Goal: Task Accomplishment & Management: Complete application form

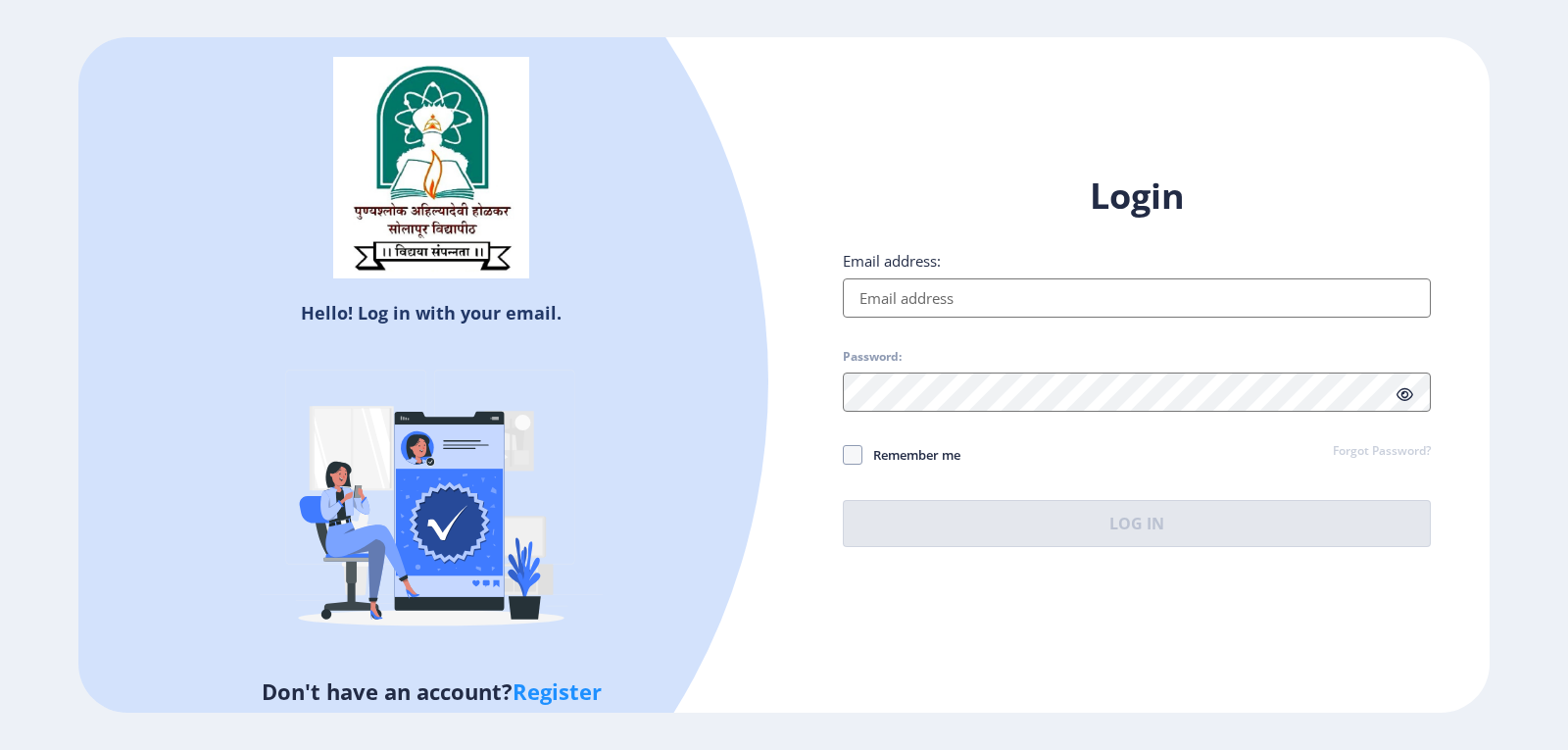
click at [974, 279] on input "Email address:" at bounding box center [1137, 297] width 588 height 39
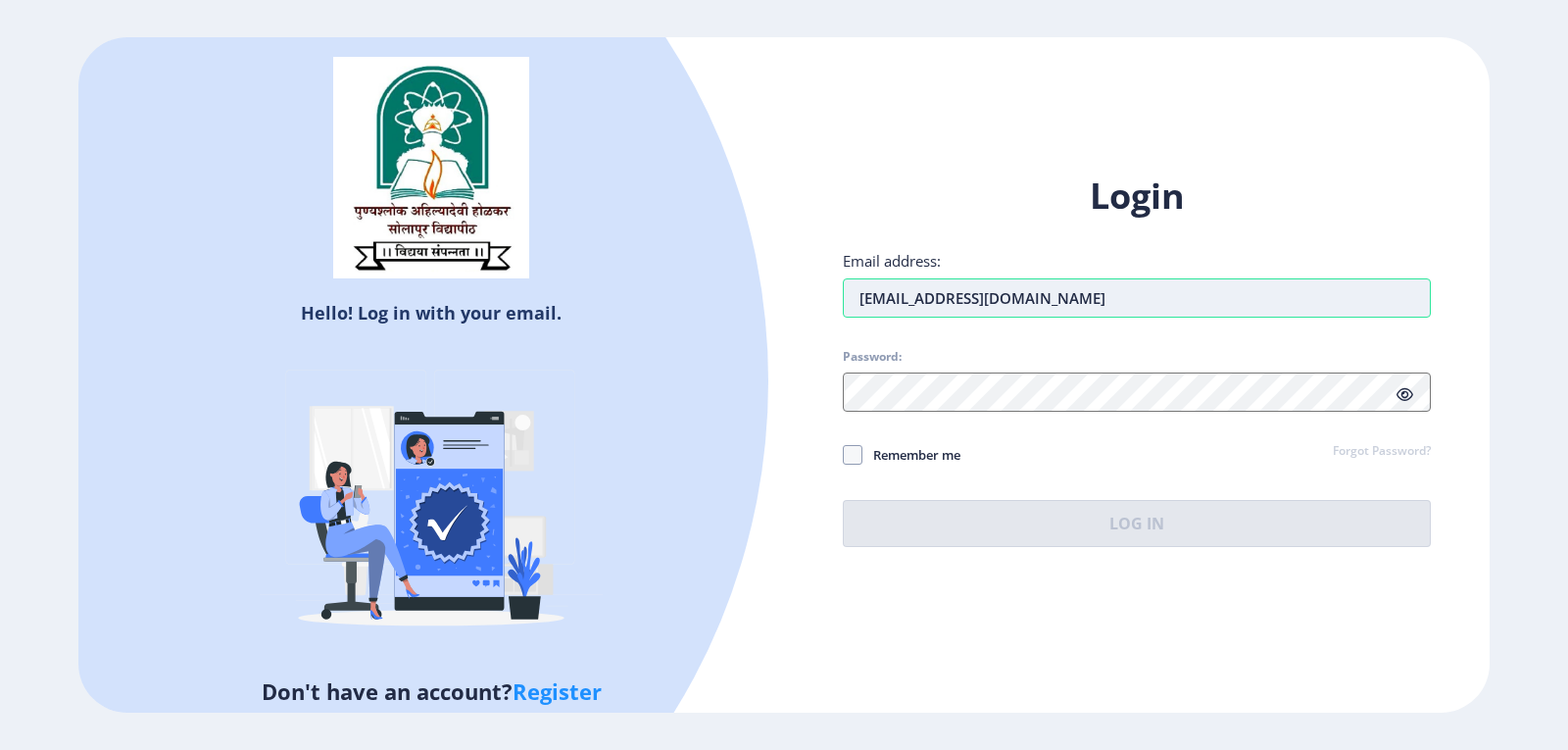
type input "[EMAIL_ADDRESS][DOMAIN_NAME]"
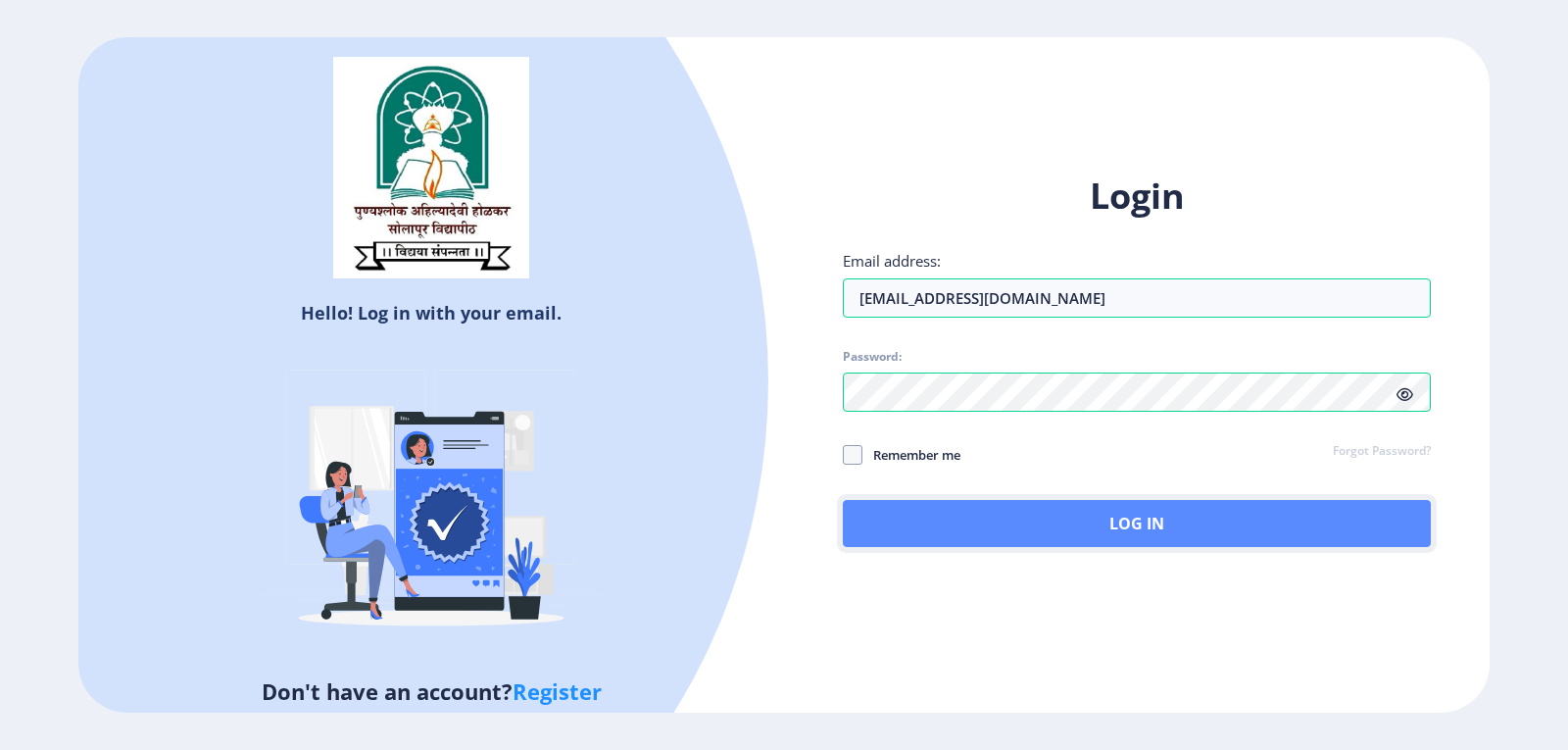
click at [1086, 516] on button "Log In" at bounding box center [1137, 523] width 588 height 47
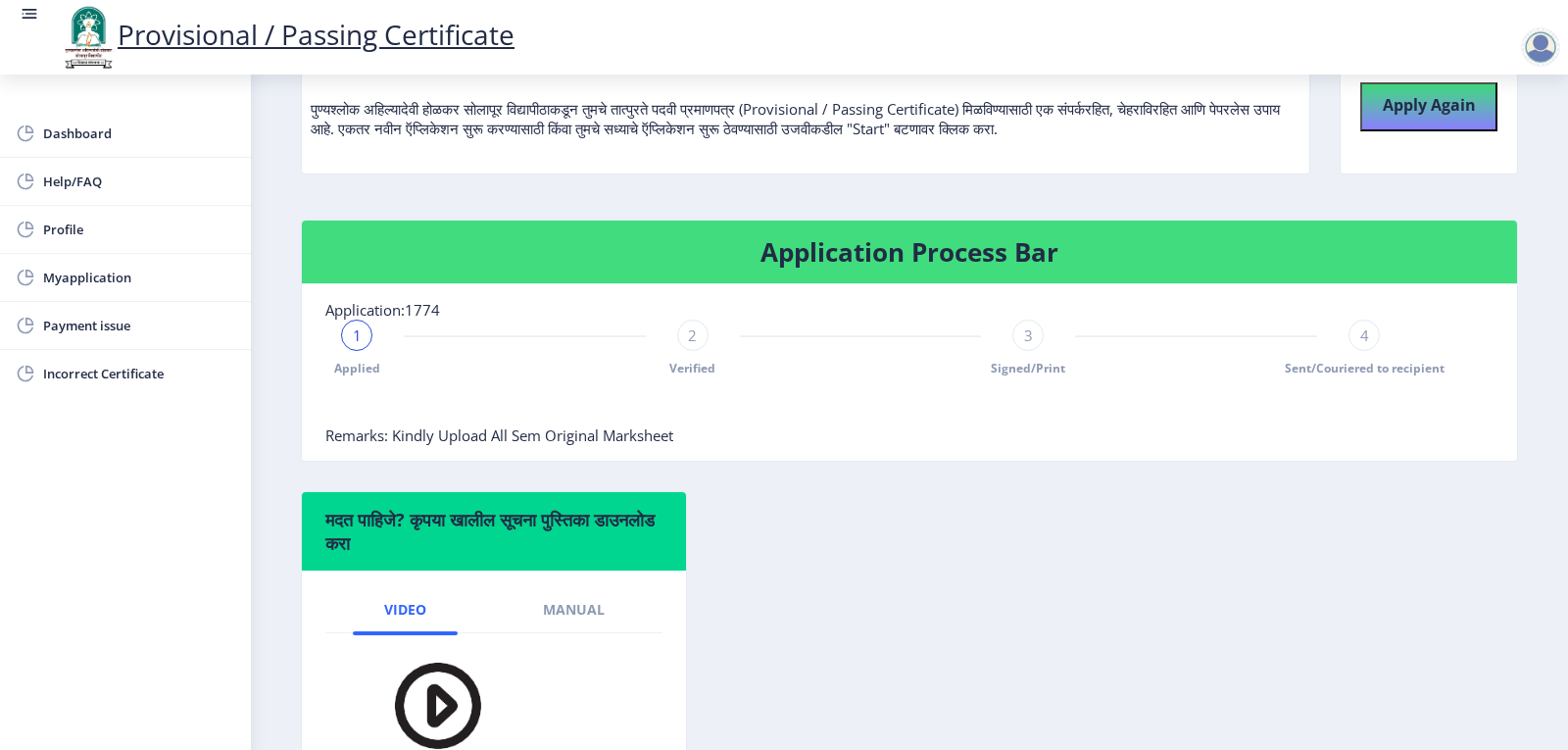
scroll to position [294, 0]
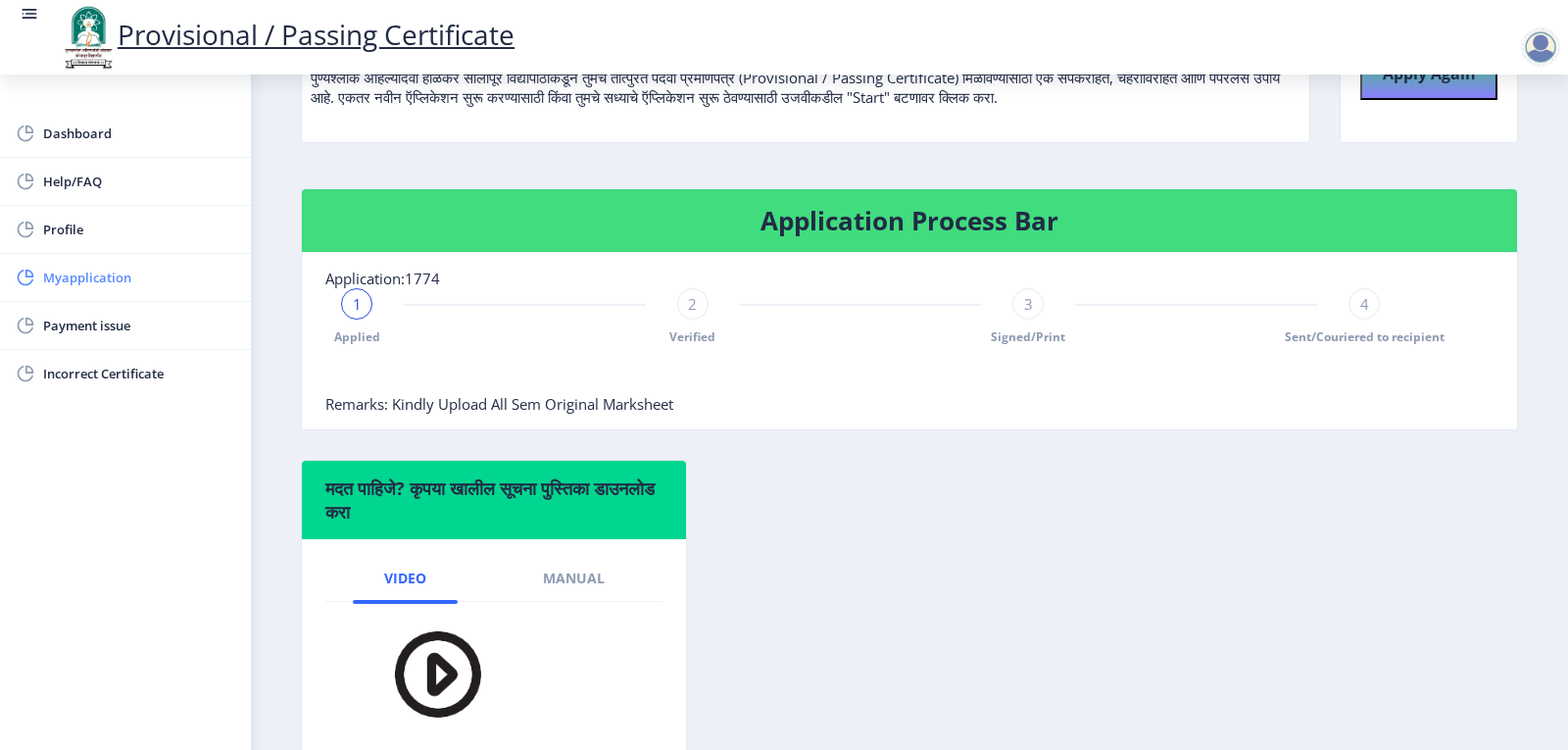
click at [90, 281] on span "Myapplication" at bounding box center [138, 278] width 192 height 24
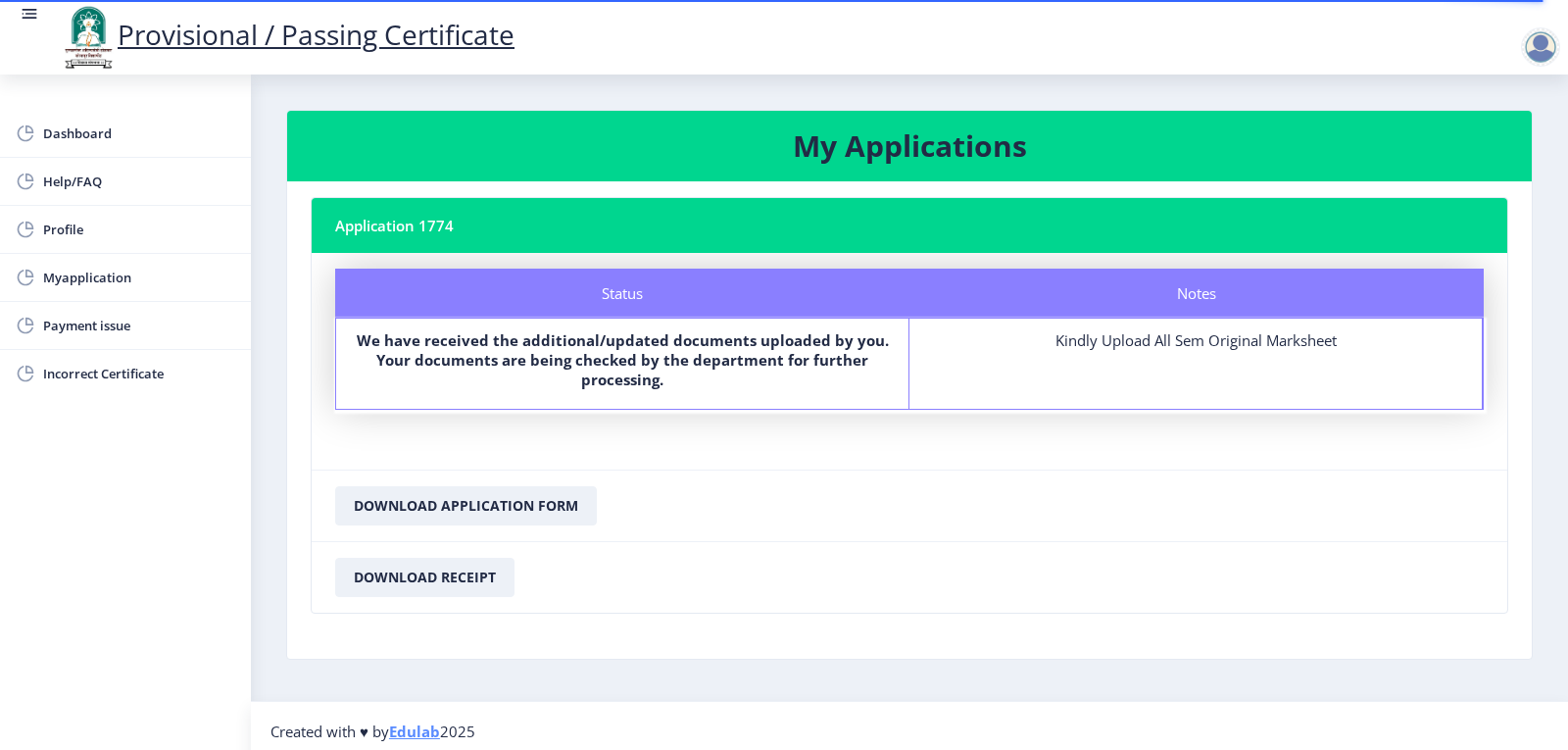
click at [1543, 57] on div at bounding box center [1540, 47] width 39 height 39
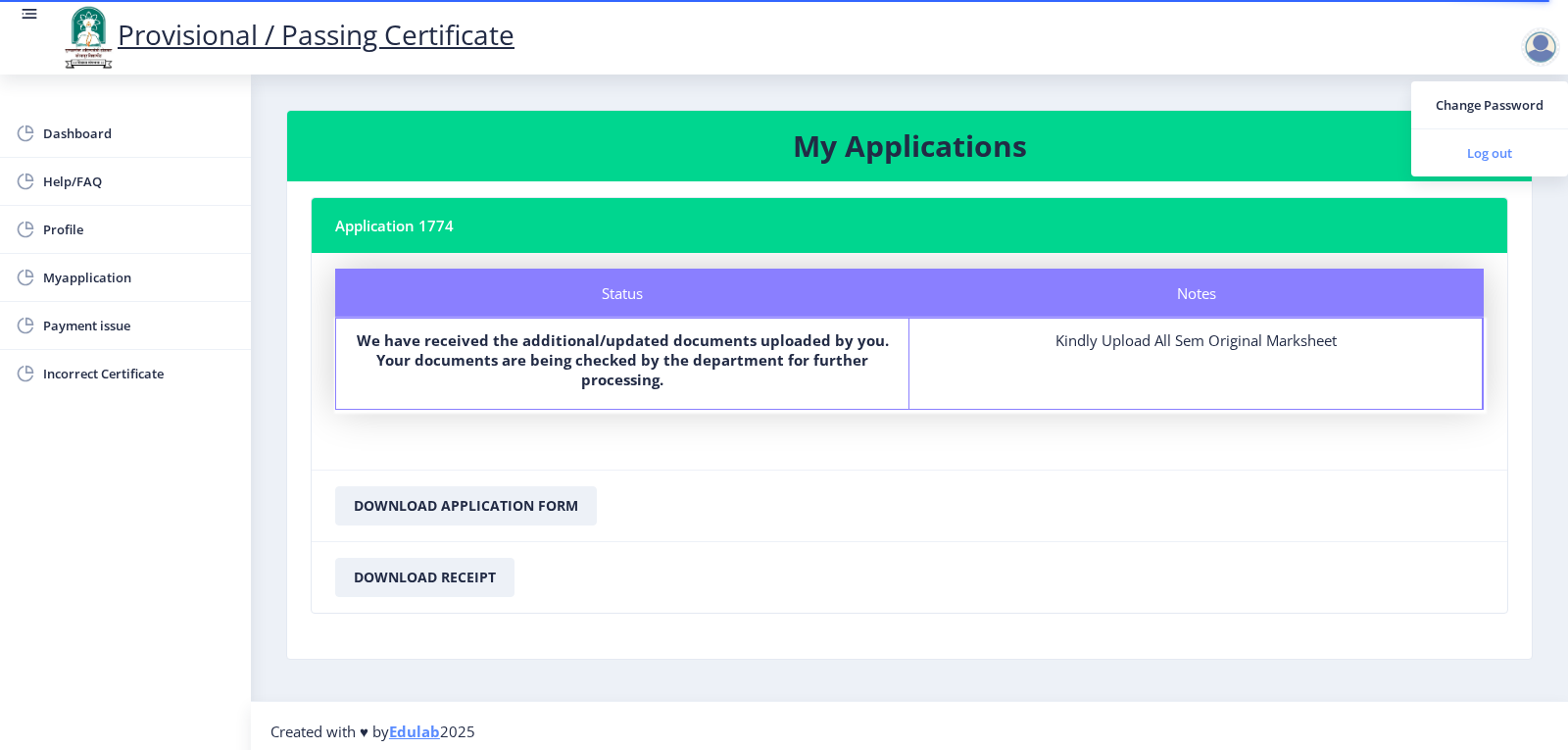
click at [1480, 152] on span "Log out" at bounding box center [1490, 153] width 126 height 24
